Goal: Obtain resource: Obtain resource

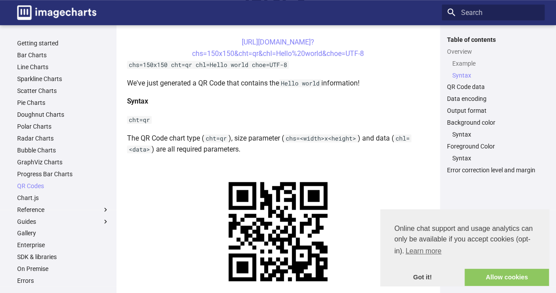
scroll to position [292, 0]
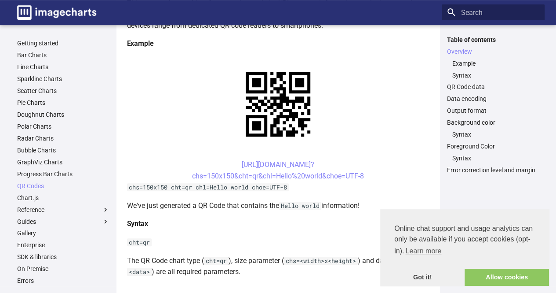
scroll to position [172, 0]
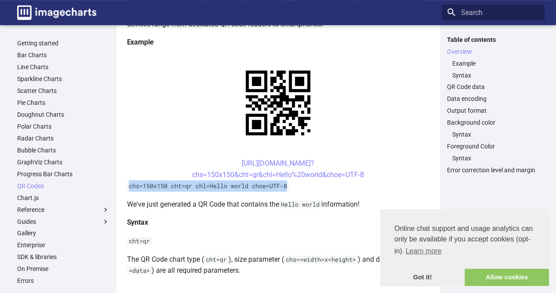
drag, startPoint x: 130, startPoint y: 102, endPoint x: 299, endPoint y: 99, distance: 169.4
copy code "chs=150x150 cht=qr chl=Hello world choe=UTF-8"
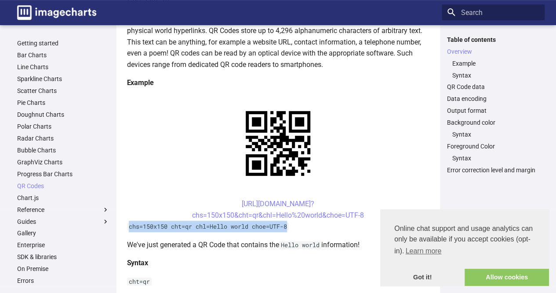
scroll to position [121, 0]
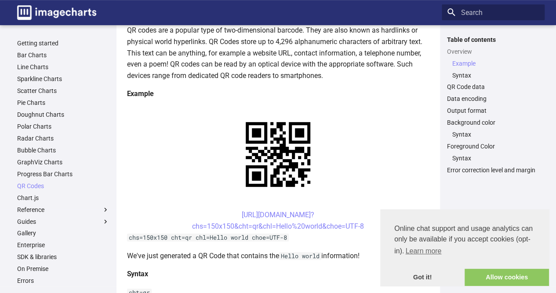
scroll to position [212, 0]
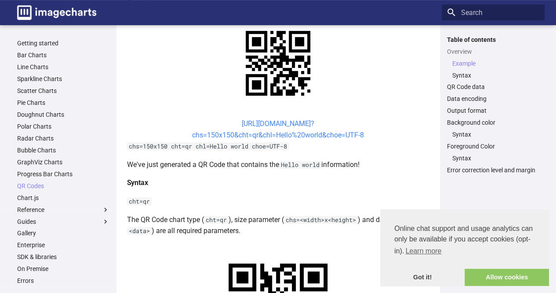
click at [322, 133] on link "[URL][DOMAIN_NAME]? chs=150x150&cht=qr&chl=Hello%20world&choe=UTF-8" at bounding box center [278, 129] width 172 height 20
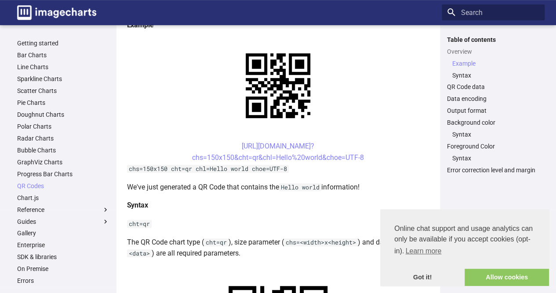
scroll to position [187, 0]
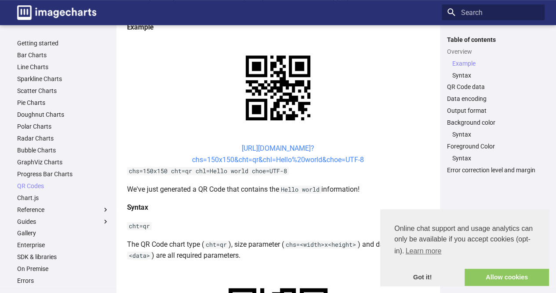
click at [274, 149] on link "[URL][DOMAIN_NAME]? chs=150x150&cht=qr&chl=Hello%20world&choe=UTF-8" at bounding box center [278, 154] width 172 height 20
click at [359, 156] on link "[URL][DOMAIN_NAME]? chs=150x150&cht=qr&chl=Hello%20world&choe=UTF-8" at bounding box center [278, 154] width 172 height 20
drag, startPoint x: 376, startPoint y: 161, endPoint x: 223, endPoint y: 149, distance: 153.1
click at [223, 149] on center "[URL][DOMAIN_NAME]? chs=150x150&cht=qr&chl=Hello%20world&choe=UTF-8" at bounding box center [278, 154] width 303 height 22
copy link "[URL][DOMAIN_NAME]? chs=150x150&cht=qr&chl=Hello%20world&choe=UTF-8"
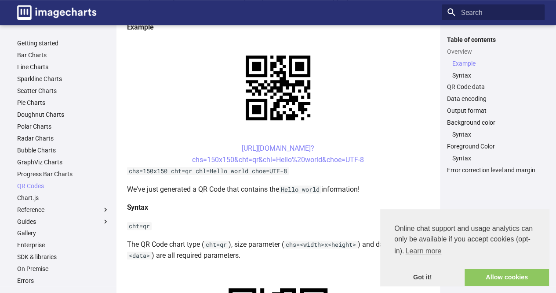
click at [347, 146] on center "[URL][DOMAIN_NAME]? chs=150x150&cht=qr&chl=Hello%20world&choe=UTF-8" at bounding box center [278, 154] width 303 height 22
drag, startPoint x: 347, startPoint y: 146, endPoint x: 223, endPoint y: 139, distance: 123.8
copy link "[URL][DOMAIN_NAME]?"
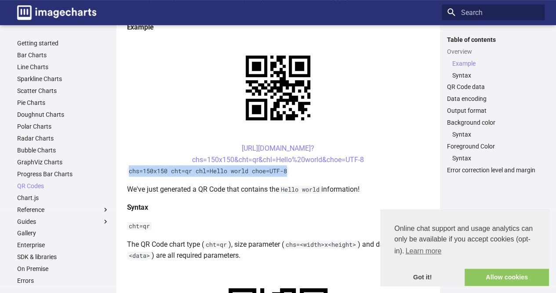
drag, startPoint x: 128, startPoint y: 171, endPoint x: 293, endPoint y: 174, distance: 164.1
copy code "chs=150x150 cht=qr chl=Hello world choe=UTF-8"
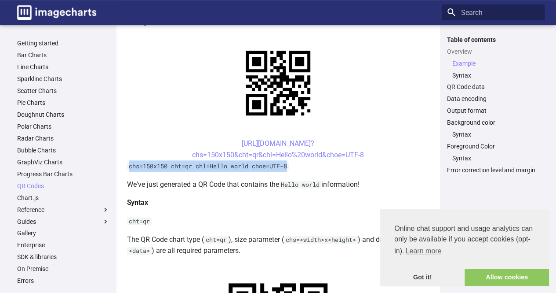
scroll to position [142, 0]
